Goal: Information Seeking & Learning: Learn about a topic

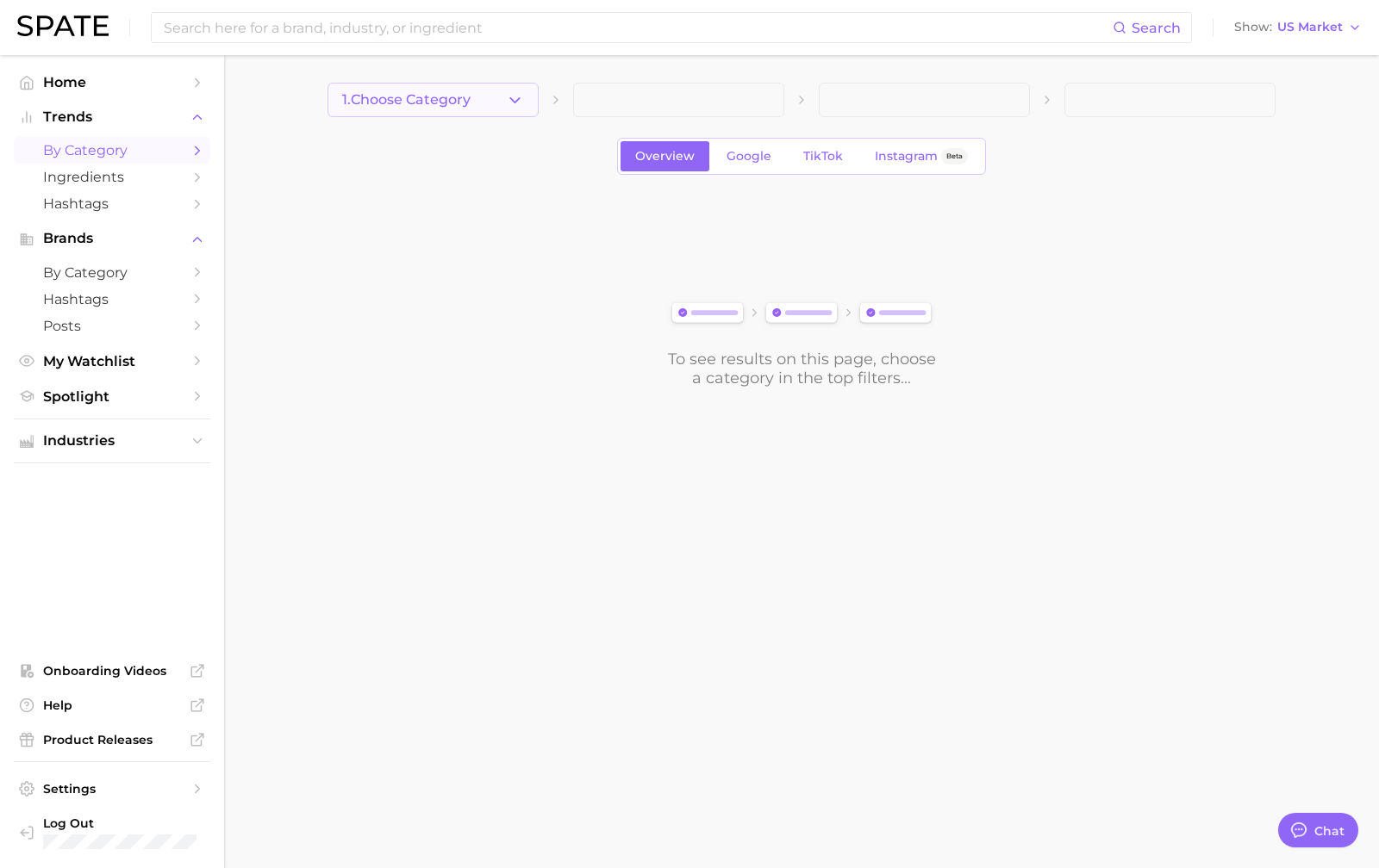
click at [438, 92] on span "1. Choose Category" at bounding box center [407, 99] width 129 height 16
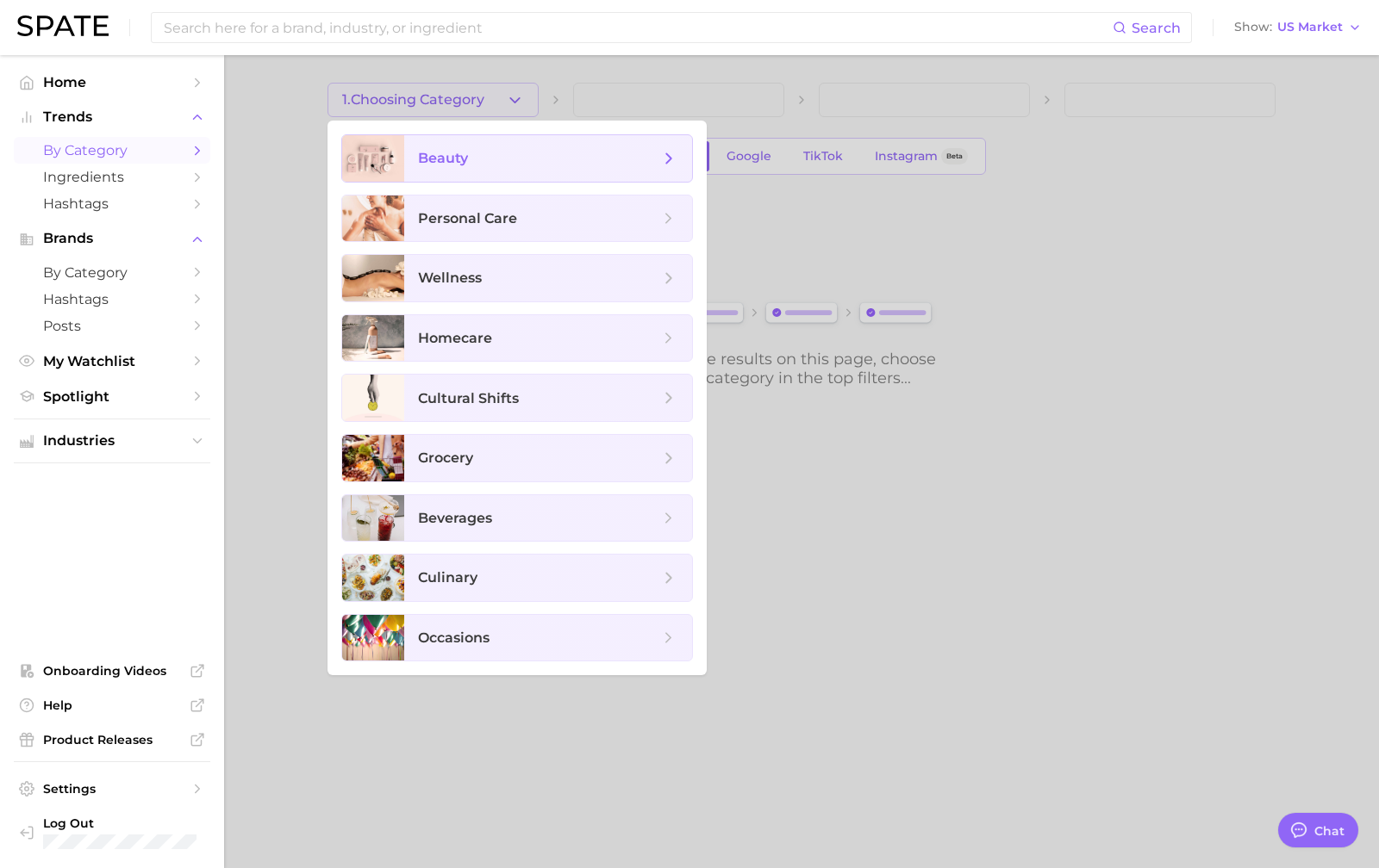
click at [481, 165] on span "beauty" at bounding box center [538, 158] width 241 height 19
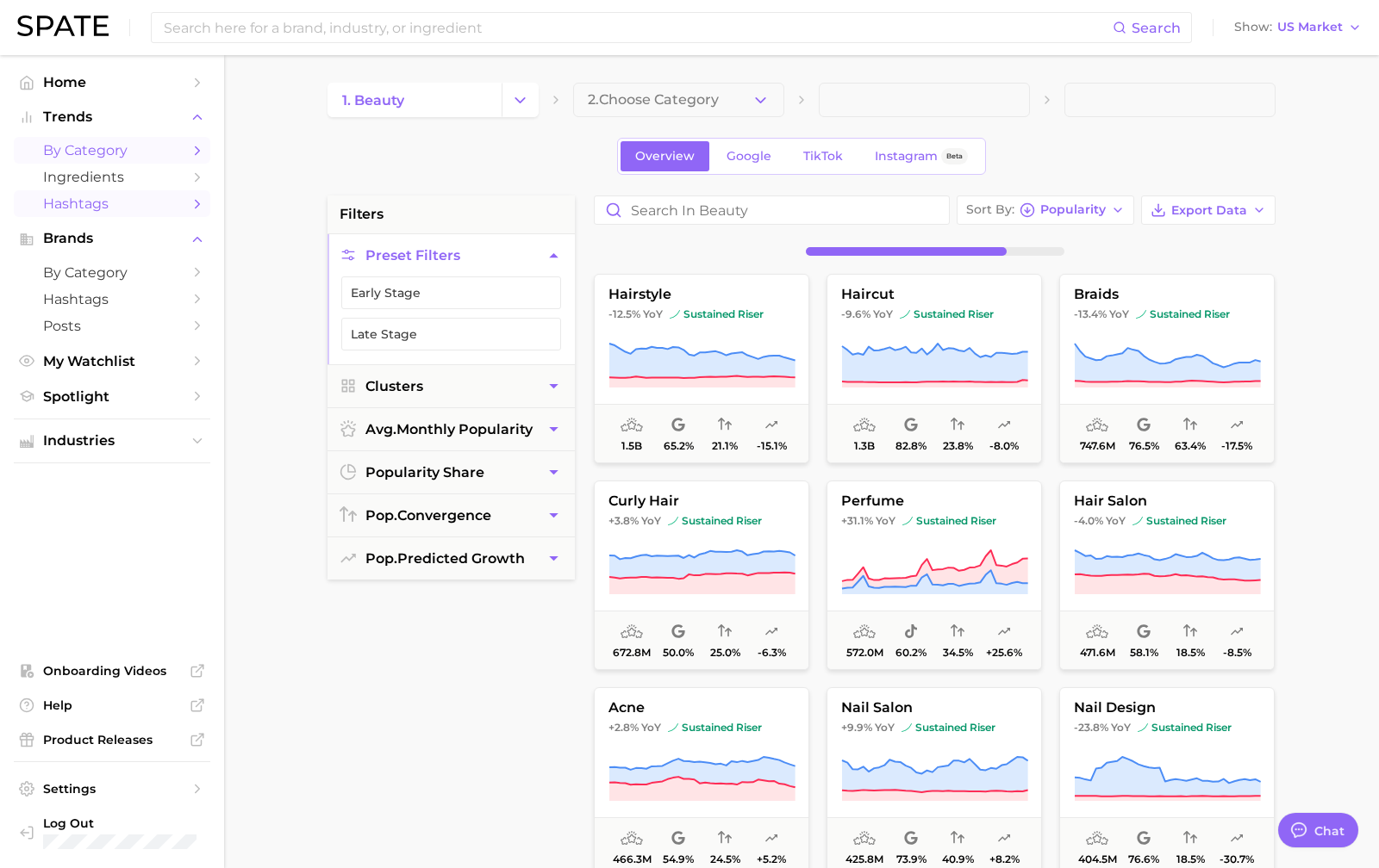
click at [143, 195] on link "Hashtags" at bounding box center [112, 203] width 197 height 27
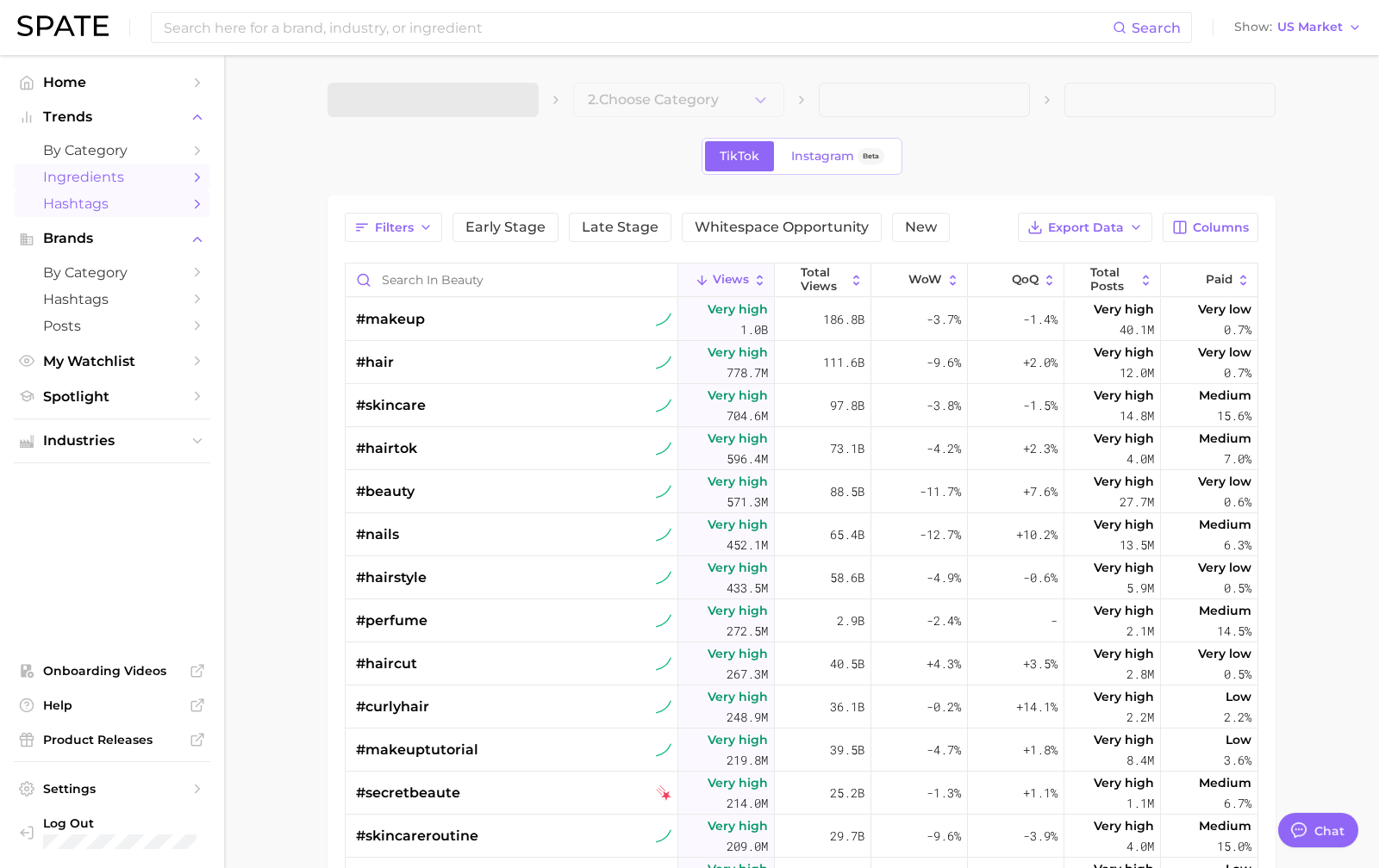
type textarea "x"
click at [150, 173] on span "Ingredients" at bounding box center [112, 177] width 138 height 17
